Goal: Obtain resource: Download file/media

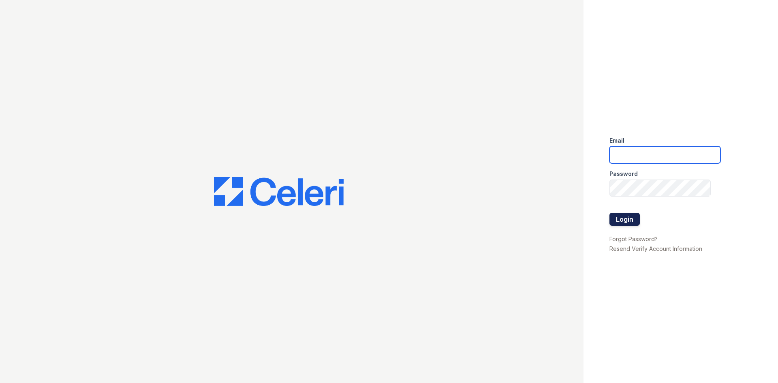
type input "[PERSON_NAME][EMAIL_ADDRESS][PERSON_NAME][DOMAIN_NAME]"
click at [622, 218] on button "Login" at bounding box center [625, 219] width 30 height 13
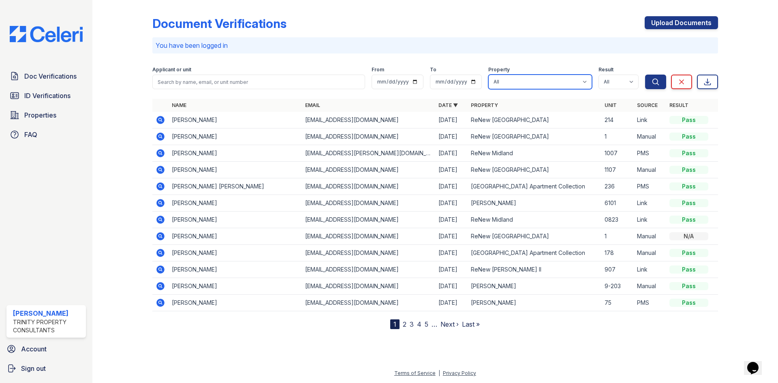
drag, startPoint x: 532, startPoint y: 80, endPoint x: 531, endPoint y: 88, distance: 7.7
click at [531, 80] on select "All Alturas Andrews Alturas Eleventh Alturas Penbrook ReNew Andrews Apartment C…" at bounding box center [540, 82] width 104 height 15
select select "72"
click at [488, 75] on select "All Alturas [PERSON_NAME] Alturas Eleventh [GEOGRAPHIC_DATA] ReNew [PERSON_NAME…" at bounding box center [540, 82] width 104 height 15
click at [654, 81] on icon "submit" at bounding box center [656, 82] width 8 height 8
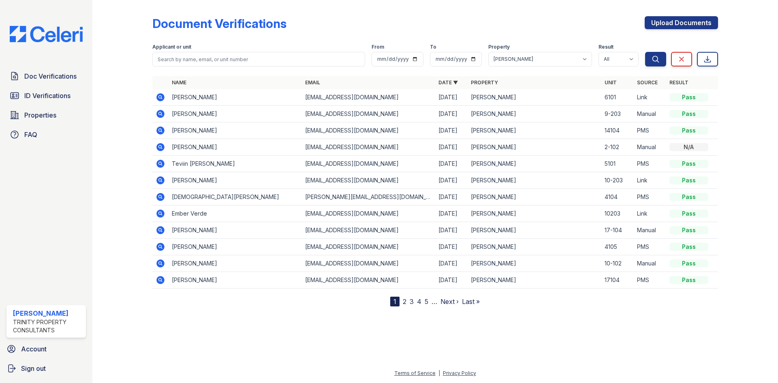
click at [159, 128] on icon at bounding box center [160, 130] width 8 height 8
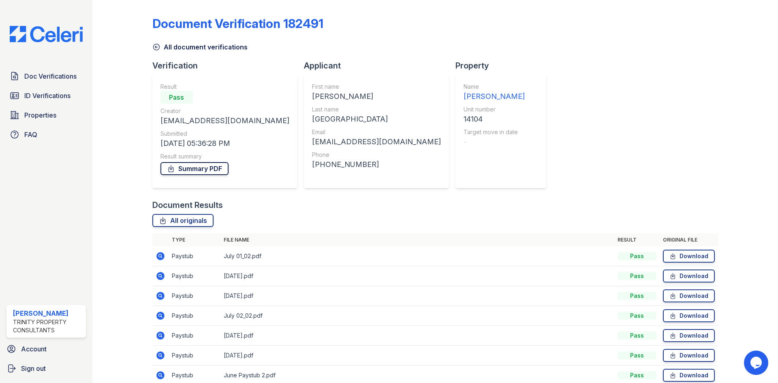
click at [191, 167] on link "Summary PDF" at bounding box center [195, 168] width 68 height 13
click at [26, 88] on link "ID Verifications" at bounding box center [45, 96] width 79 height 16
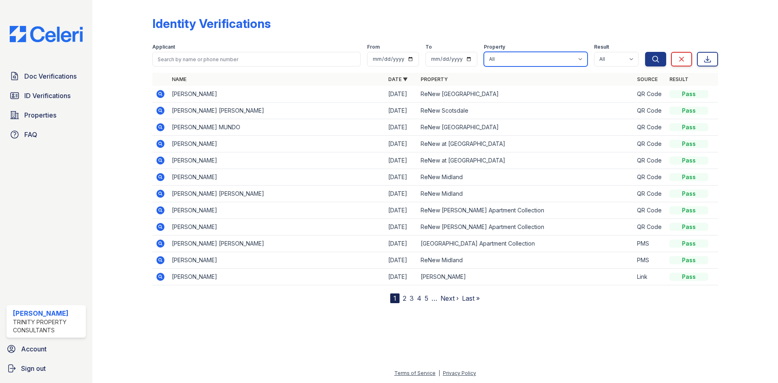
click at [546, 61] on select "All Alturas Andrews Alturas Eleventh Alturas Penbrook ReNew Andrews Apartment C…" at bounding box center [536, 59] width 104 height 15
select select "72"
click at [485, 52] on select "All Alturas Andrews Alturas Eleventh Alturas Penbrook ReNew Andrews Apartment C…" at bounding box center [536, 59] width 104 height 15
click at [653, 62] on icon "submit" at bounding box center [656, 59] width 8 height 8
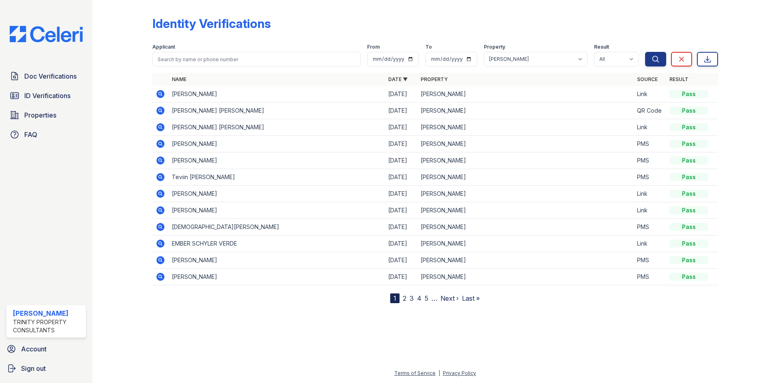
click at [162, 146] on icon at bounding box center [161, 144] width 10 height 10
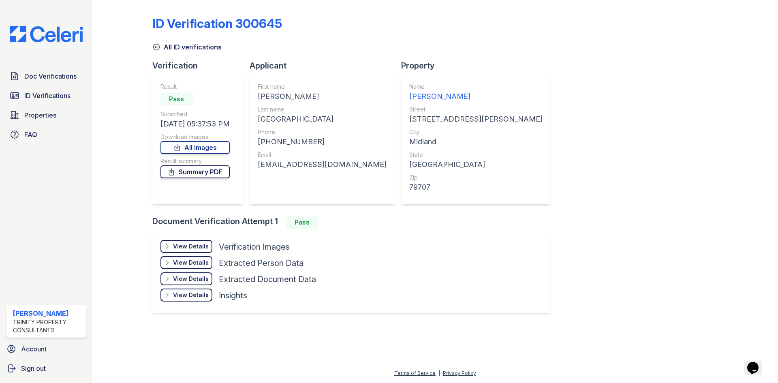
click at [191, 171] on link "Summary PDF" at bounding box center [195, 171] width 69 height 13
